Goal: Transaction & Acquisition: Book appointment/travel/reservation

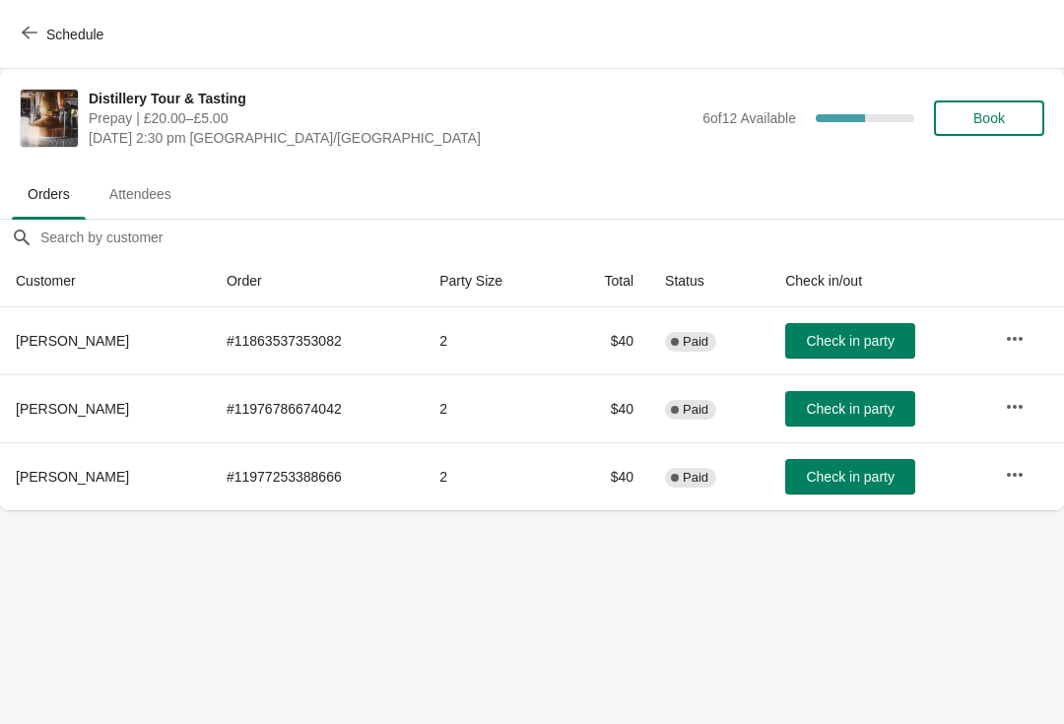
click at [14, 26] on button "Schedule" at bounding box center [64, 34] width 109 height 35
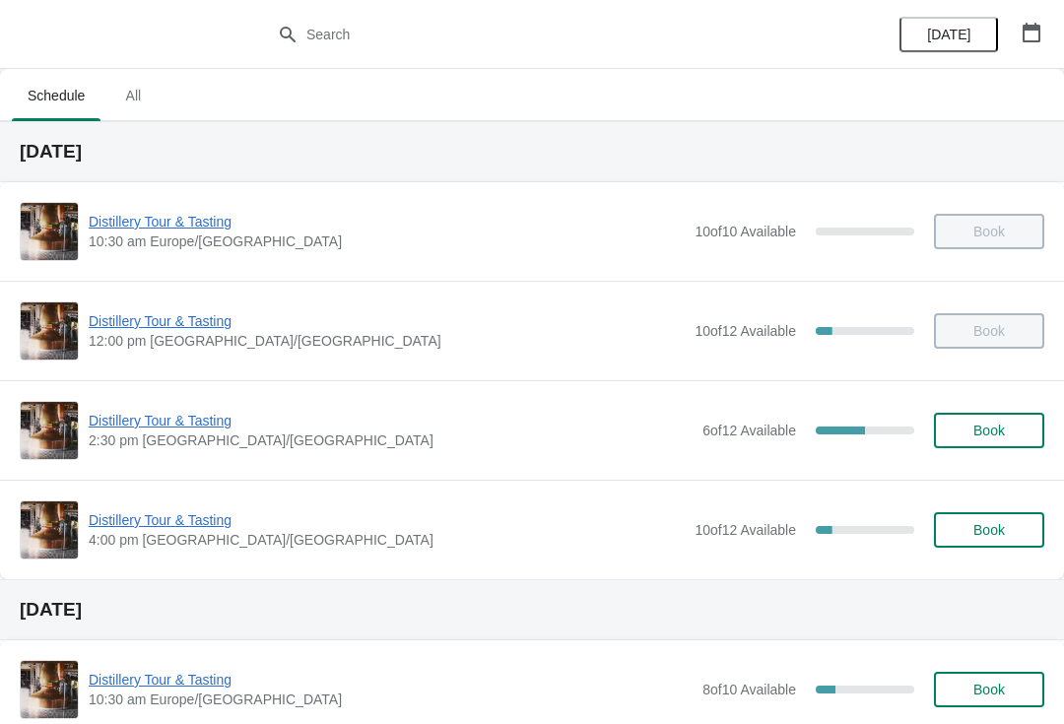
click at [174, 527] on span "Distillery Tour & Tasting" at bounding box center [387, 520] width 596 height 20
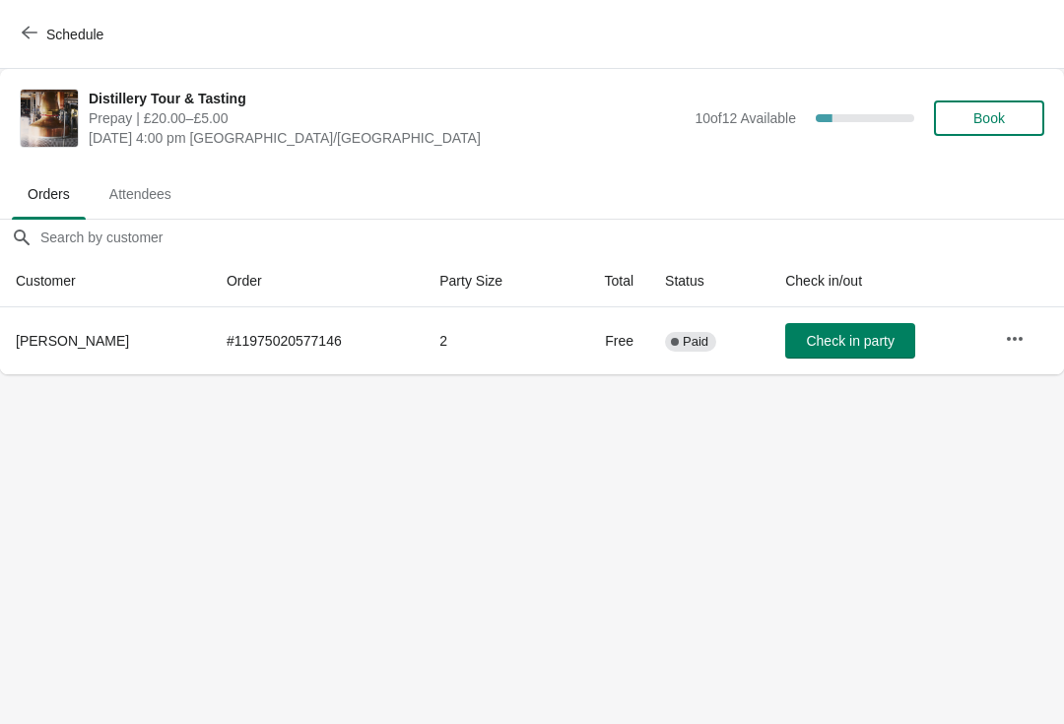
click at [997, 134] on button "Book" at bounding box center [989, 117] width 110 height 35
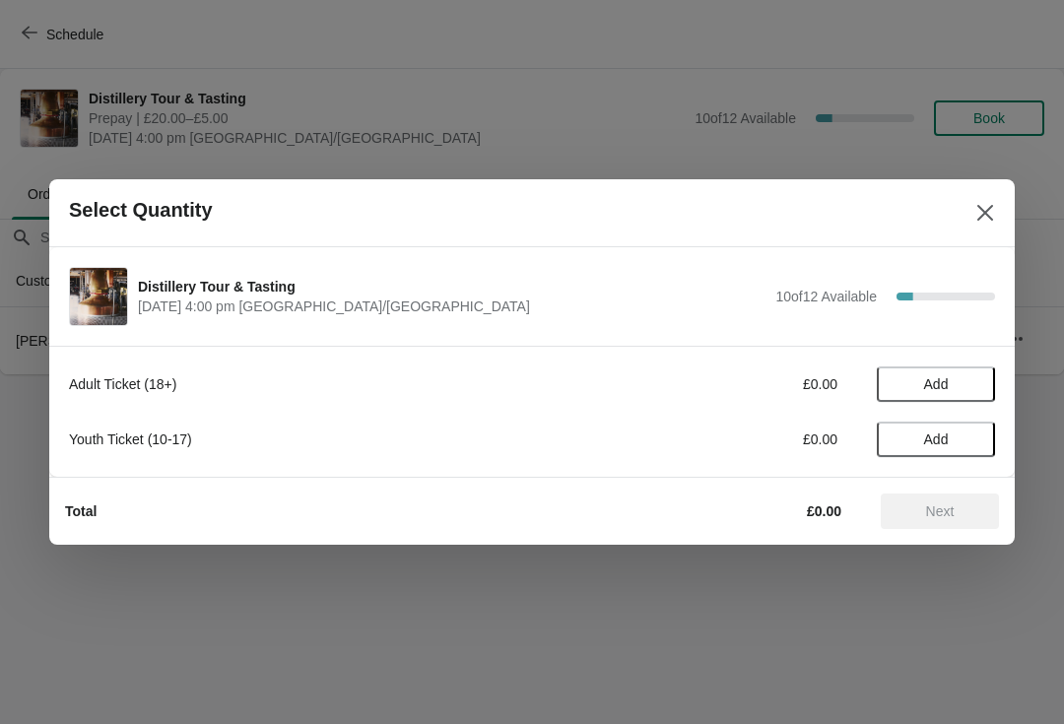
click at [958, 384] on span "Add" at bounding box center [935, 384] width 83 height 16
click at [974, 385] on icon at bounding box center [969, 384] width 21 height 21
click at [933, 520] on button "Next" at bounding box center [939, 510] width 118 height 35
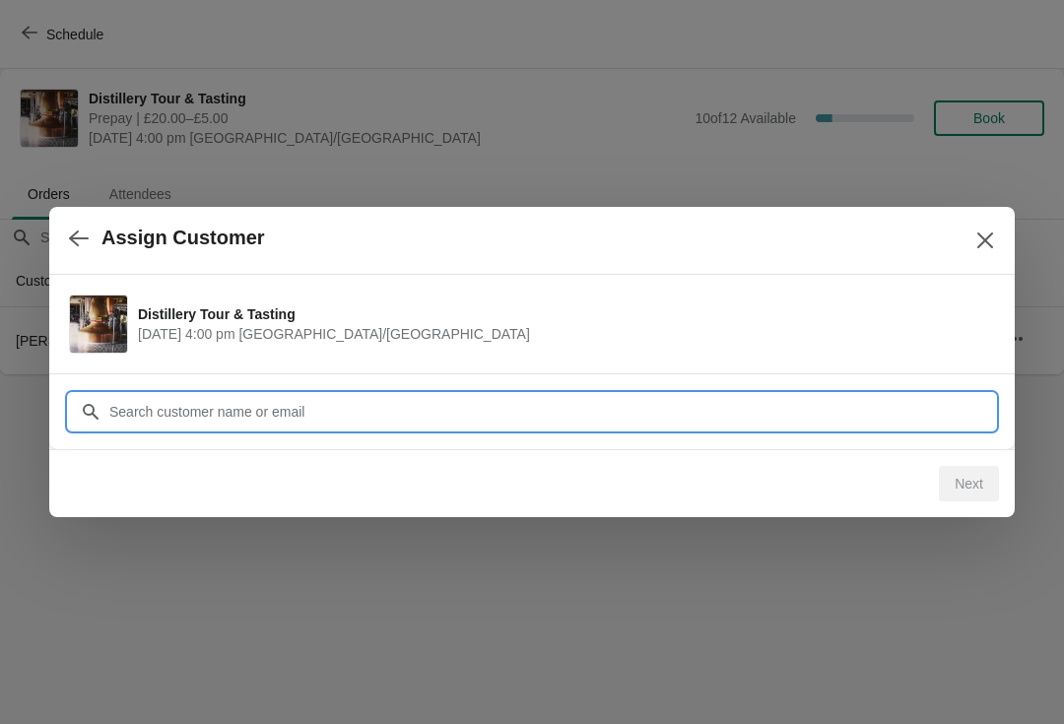
click at [358, 410] on input "Customer" at bounding box center [551, 411] width 886 height 35
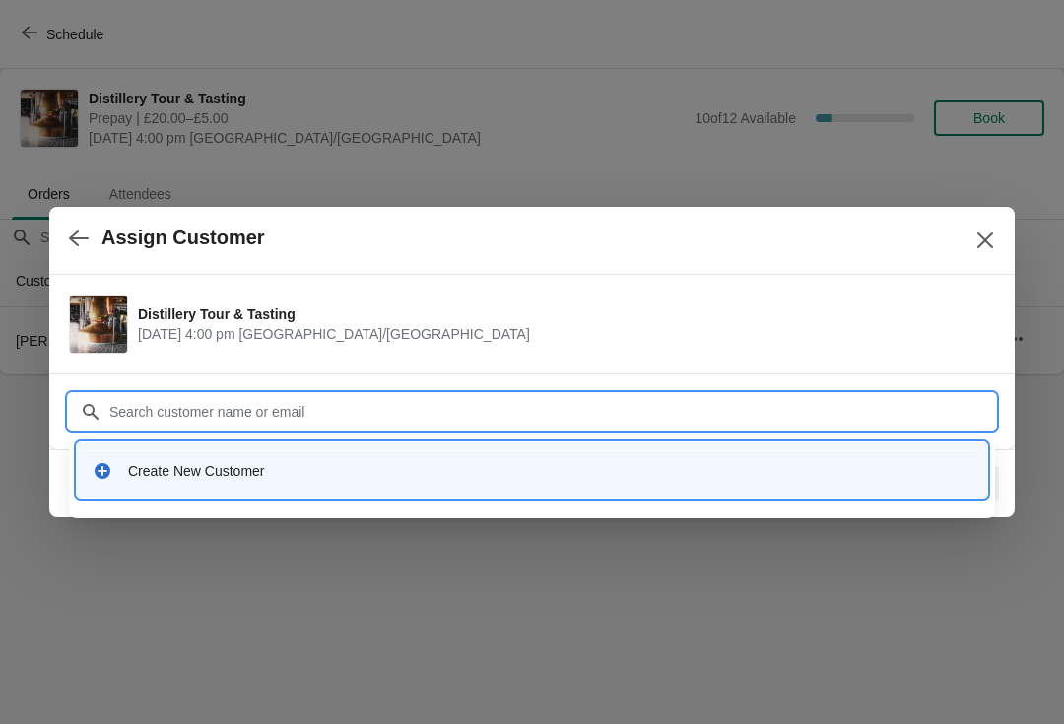
click at [244, 480] on div "Create New Customer" at bounding box center [549, 471] width 843 height 20
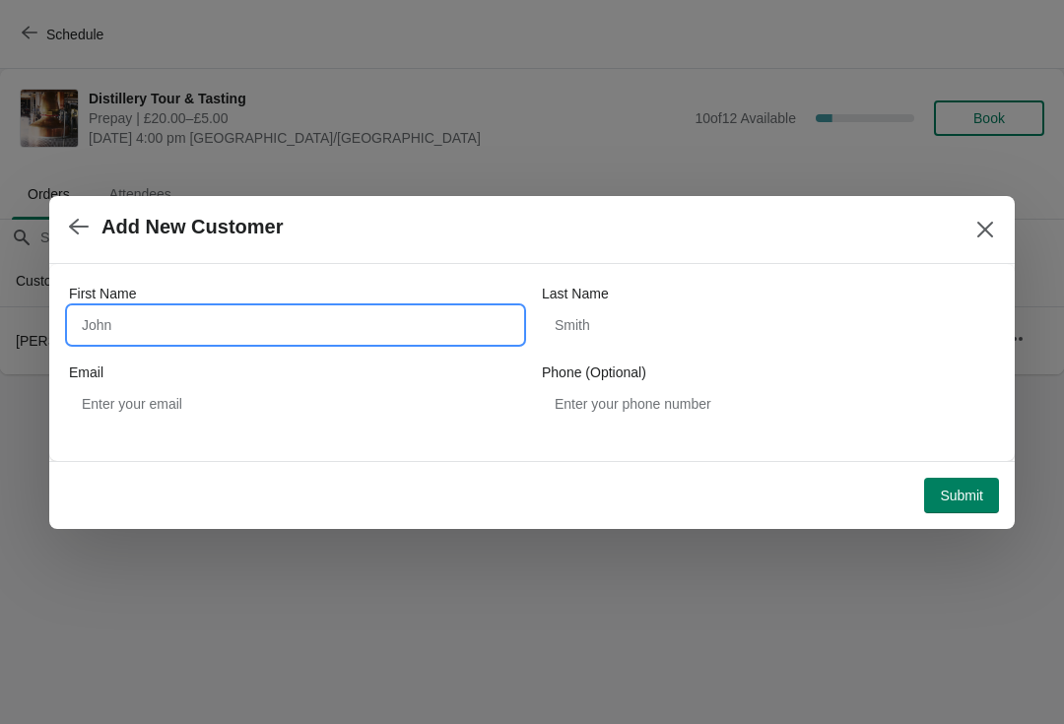
click at [202, 333] on input "First Name" at bounding box center [295, 324] width 453 height 35
type input "[PERSON_NAME]"
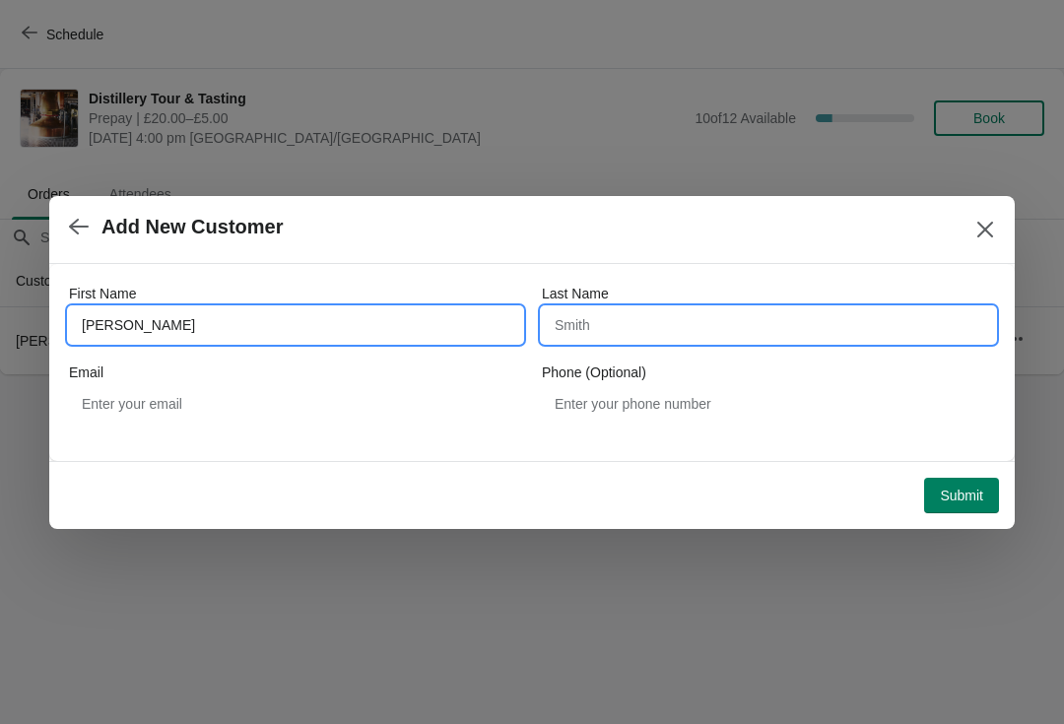
click at [715, 325] on input "Last Name" at bounding box center [768, 324] width 453 height 35
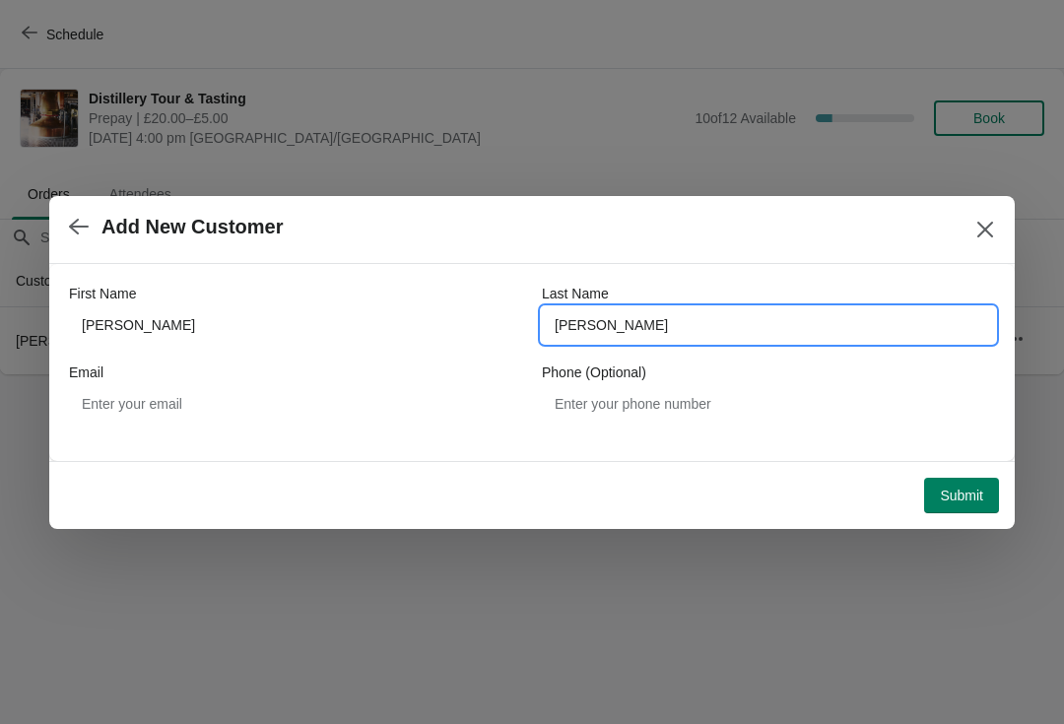
type input "[PERSON_NAME]"
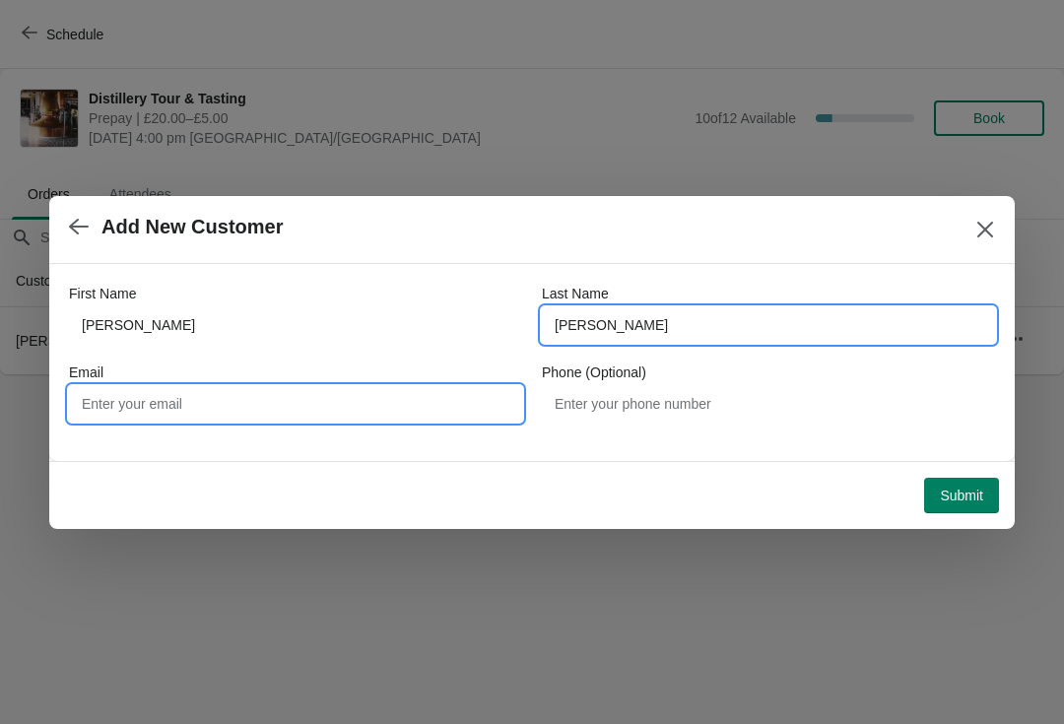
click at [286, 404] on input "Email" at bounding box center [295, 403] width 453 height 35
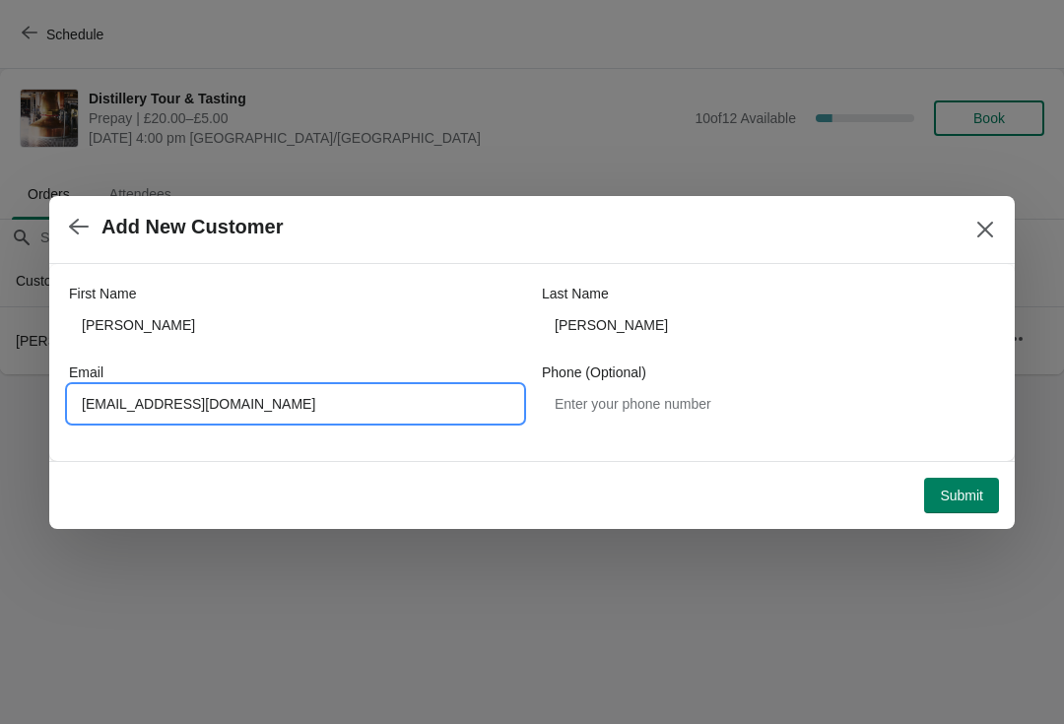
type input "[EMAIL_ADDRESS][DOMAIN_NAME]"
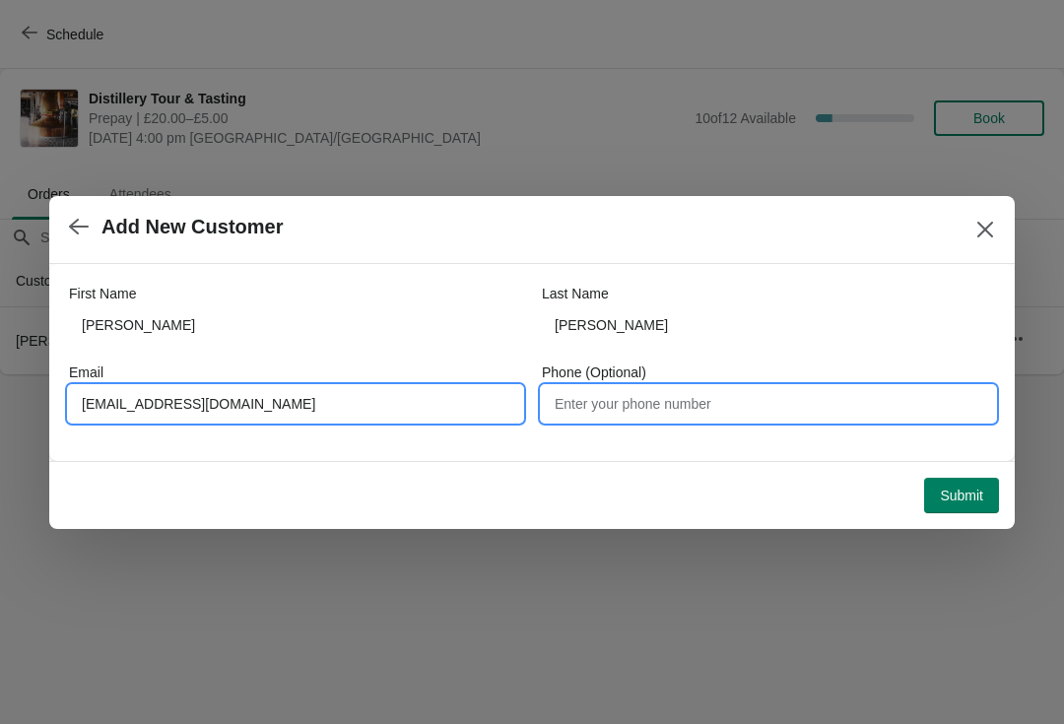
click at [702, 419] on input "Phone (Optional)" at bounding box center [768, 403] width 453 height 35
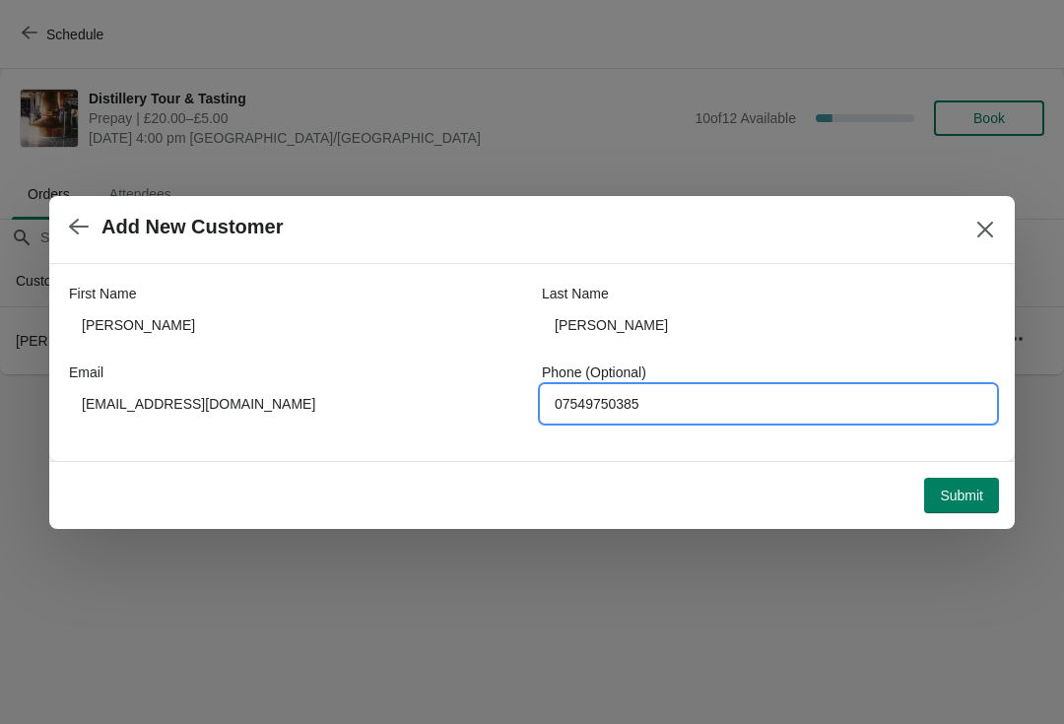
type input "07549750385"
click at [973, 497] on span "Submit" at bounding box center [961, 495] width 43 height 16
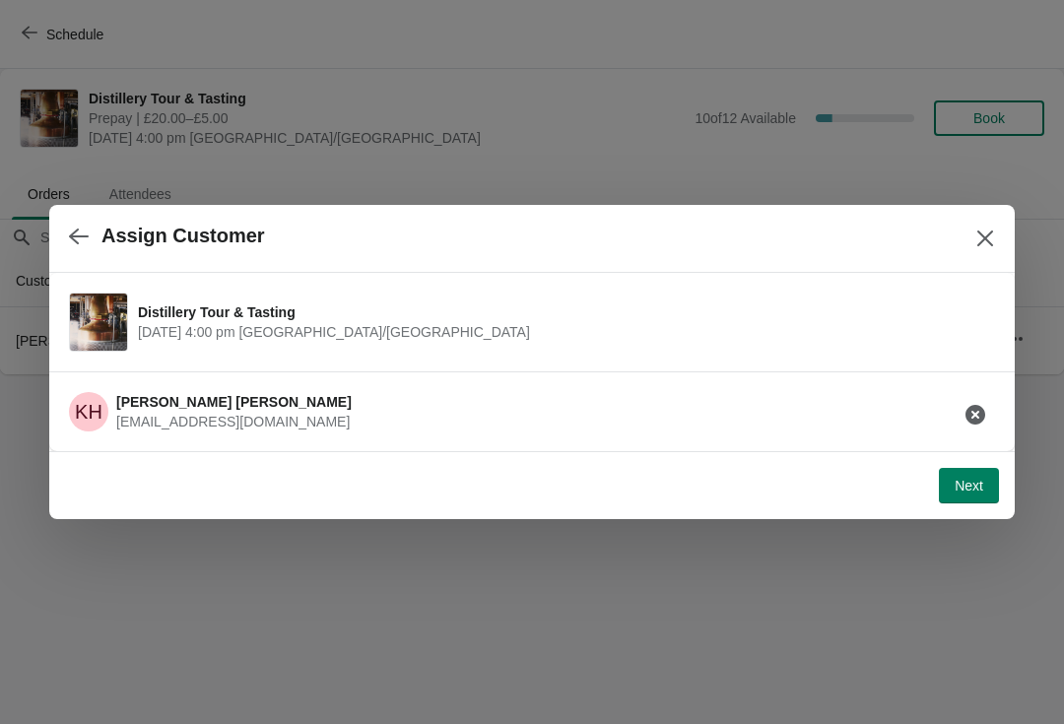
click at [970, 495] on button "Next" at bounding box center [969, 485] width 60 height 35
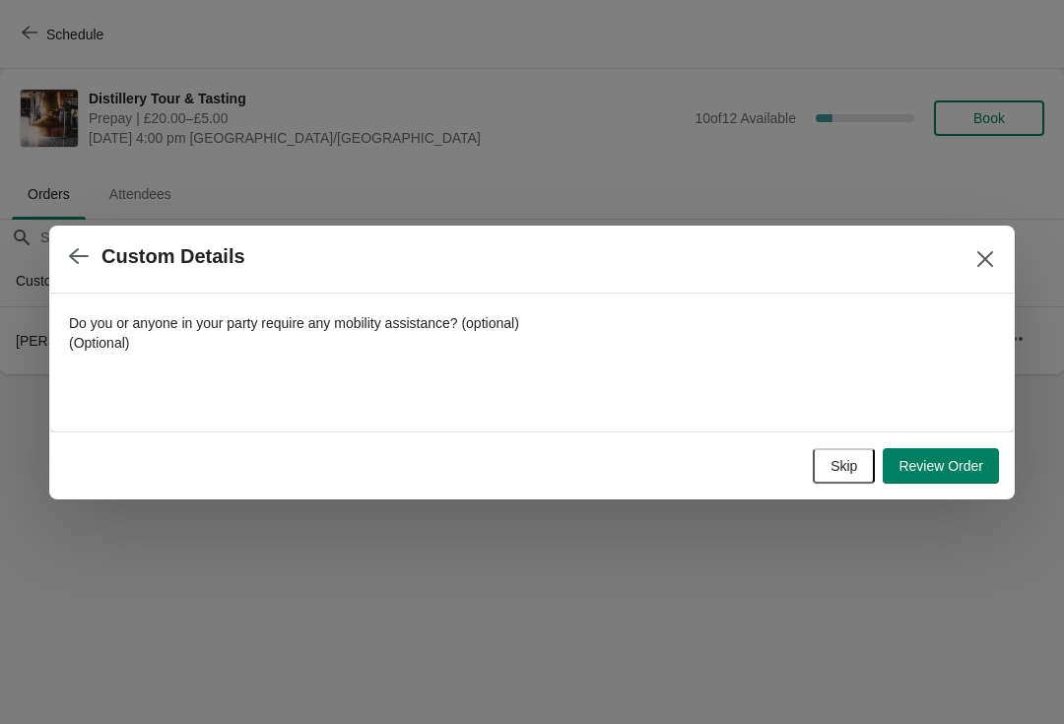
click at [970, 483] on button "Review Order" at bounding box center [940, 465] width 116 height 35
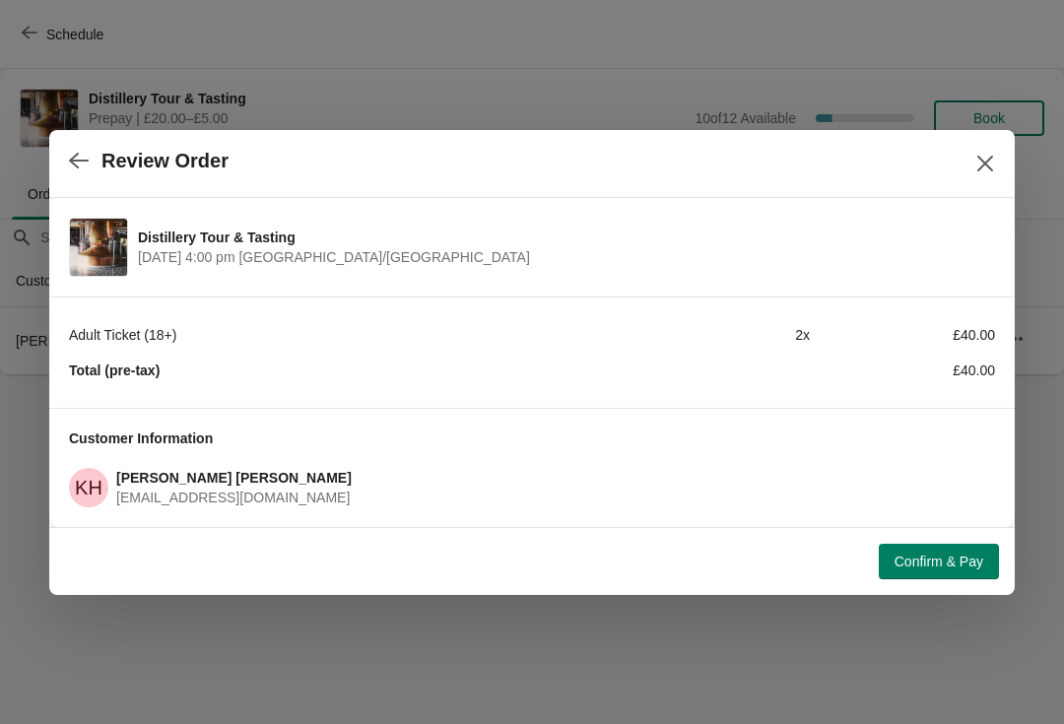
click at [948, 568] on span "Confirm & Pay" at bounding box center [938, 561] width 89 height 16
